Goal: Navigation & Orientation: Find specific page/section

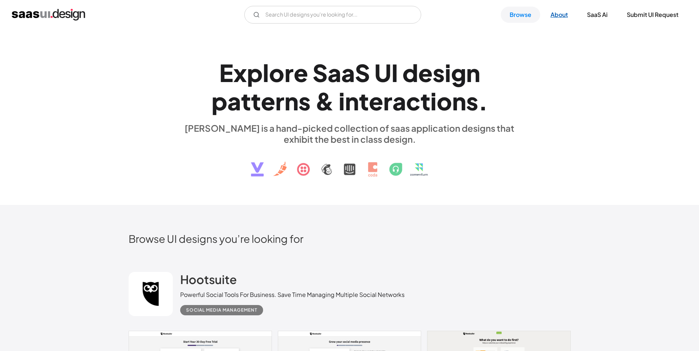
click at [567, 18] on link "About" at bounding box center [558, 15] width 35 height 16
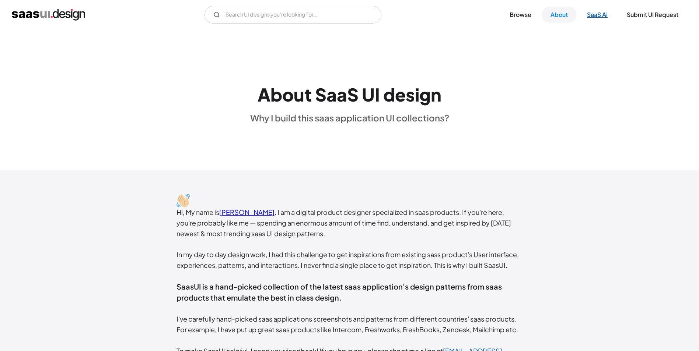
click at [594, 15] on link "SaaS Ai" at bounding box center [597, 15] width 38 height 16
click at [518, 17] on link "Browse" at bounding box center [519, 15] width 39 height 16
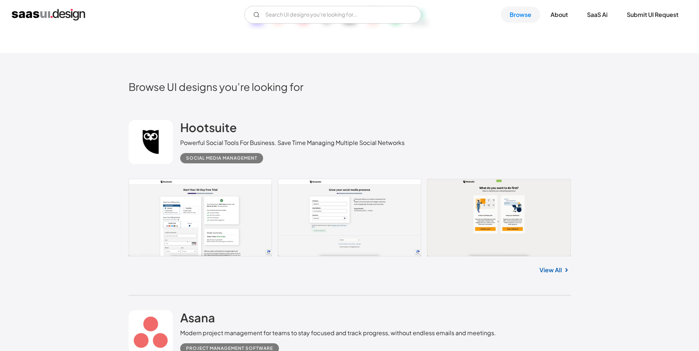
scroll to position [184, 0]
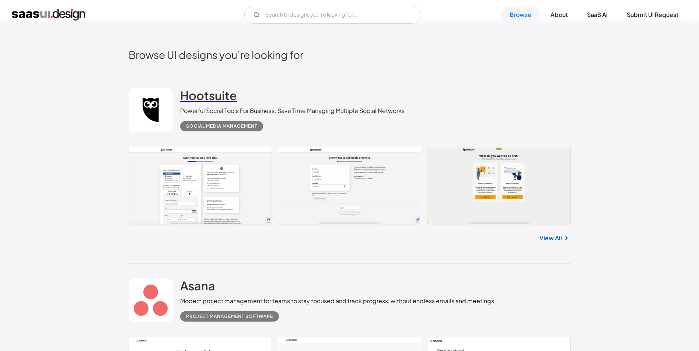
click at [205, 97] on h2 "Hootsuite" at bounding box center [208, 95] width 57 height 15
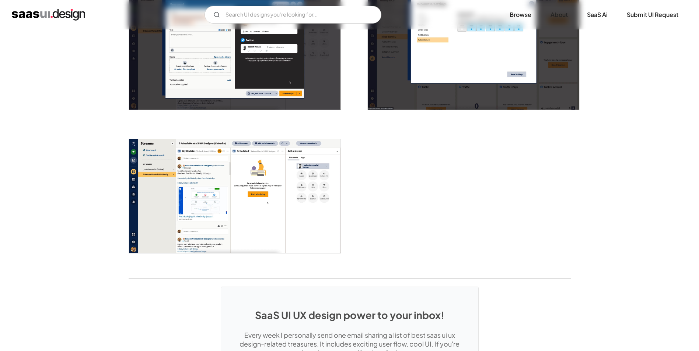
scroll to position [1495, 0]
